Goal: Information Seeking & Learning: Learn about a topic

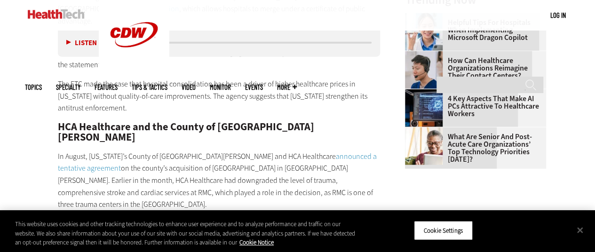
scroll to position [1099, 0]
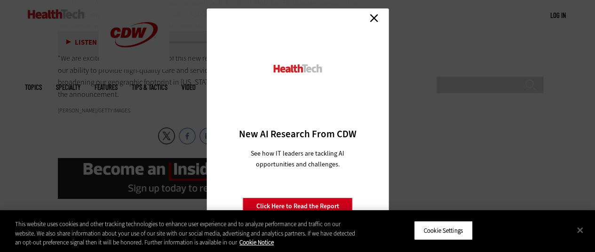
scroll to position [1806, 0]
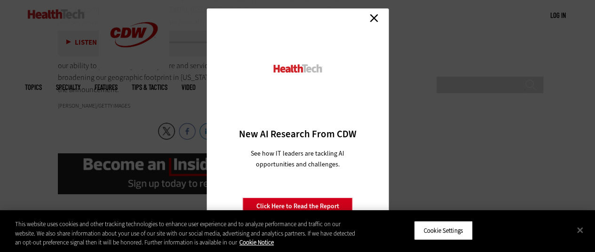
click at [374, 16] on link "Close" at bounding box center [374, 18] width 14 height 14
